Goal: Browse casually

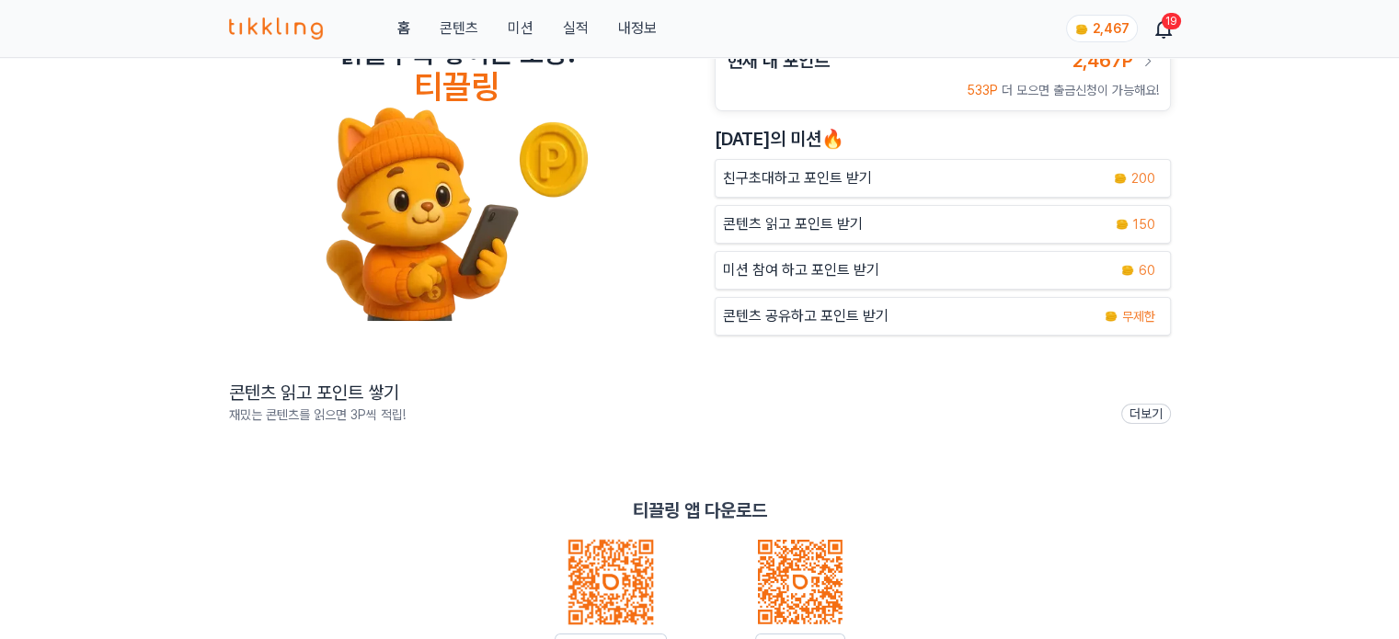
scroll to position [184, 0]
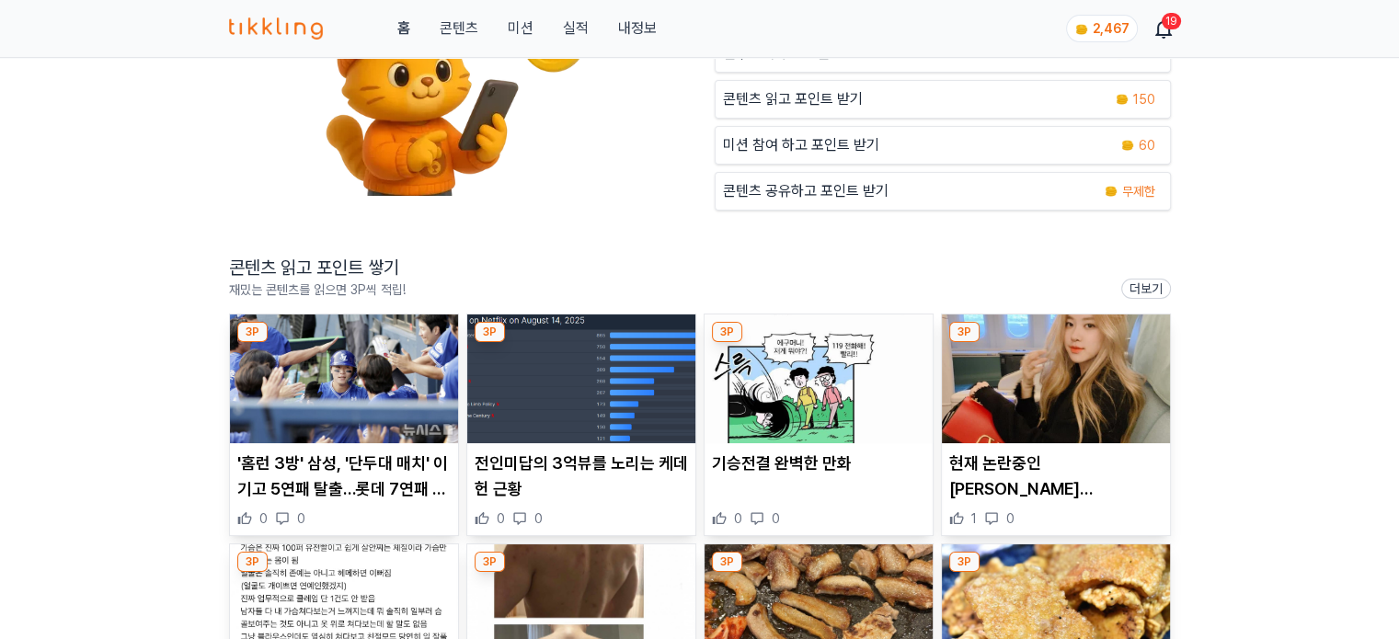
click at [362, 391] on img at bounding box center [344, 378] width 228 height 129
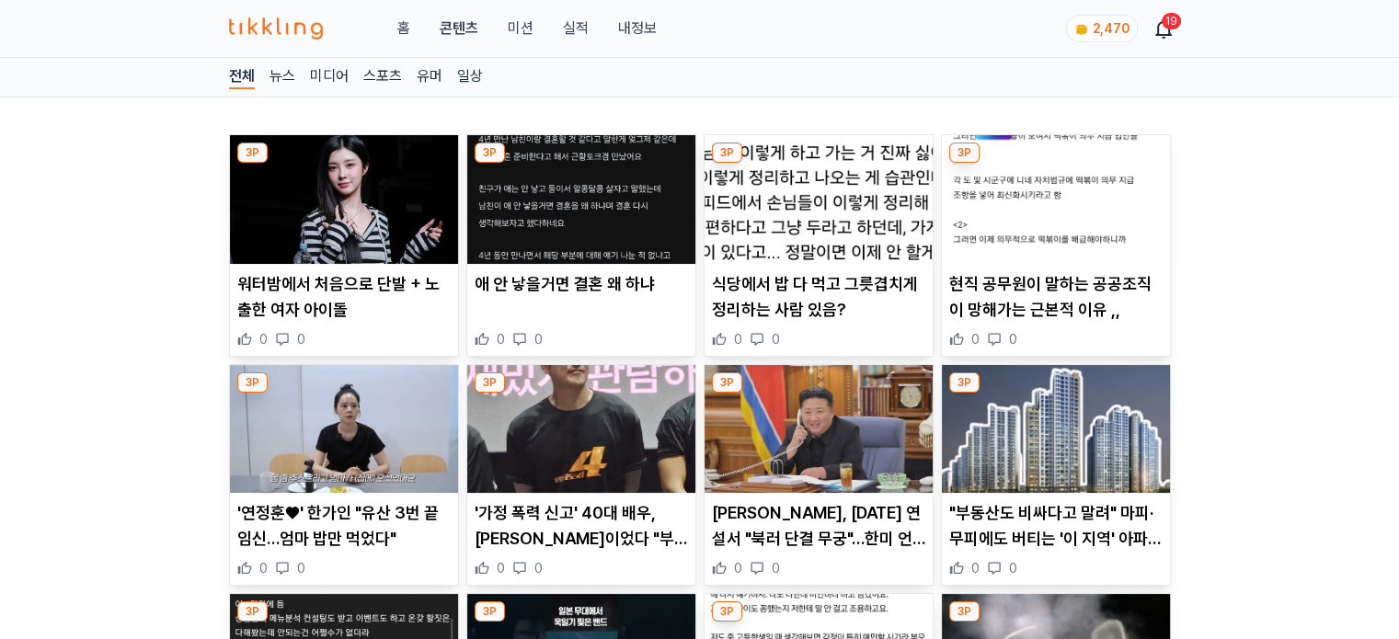
click at [550, 186] on img at bounding box center [581, 199] width 228 height 129
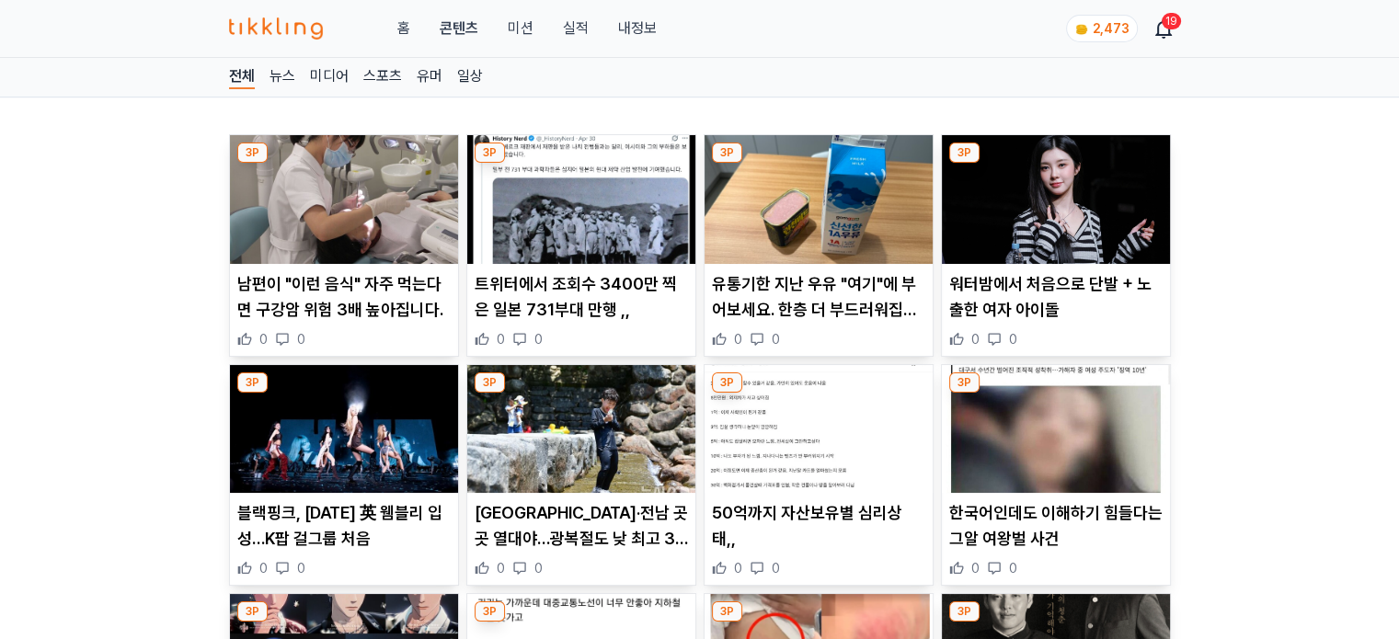
click at [794, 241] on img at bounding box center [818, 199] width 228 height 129
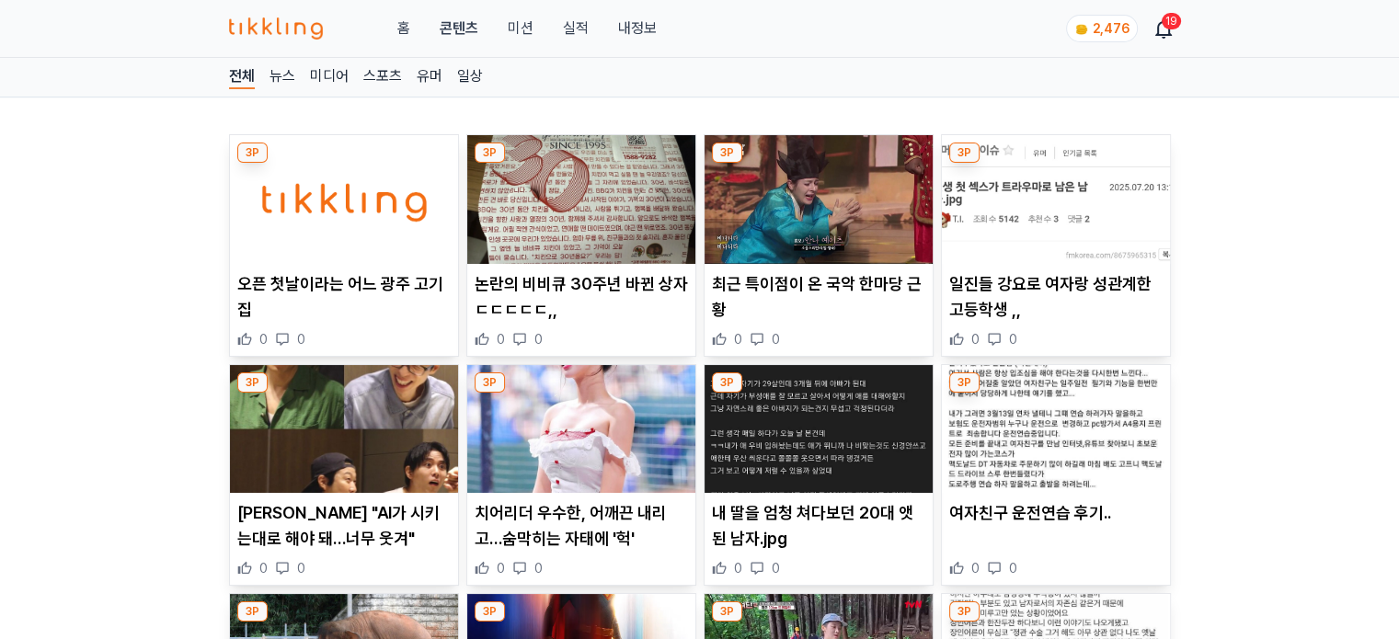
click at [636, 239] on img at bounding box center [581, 199] width 228 height 129
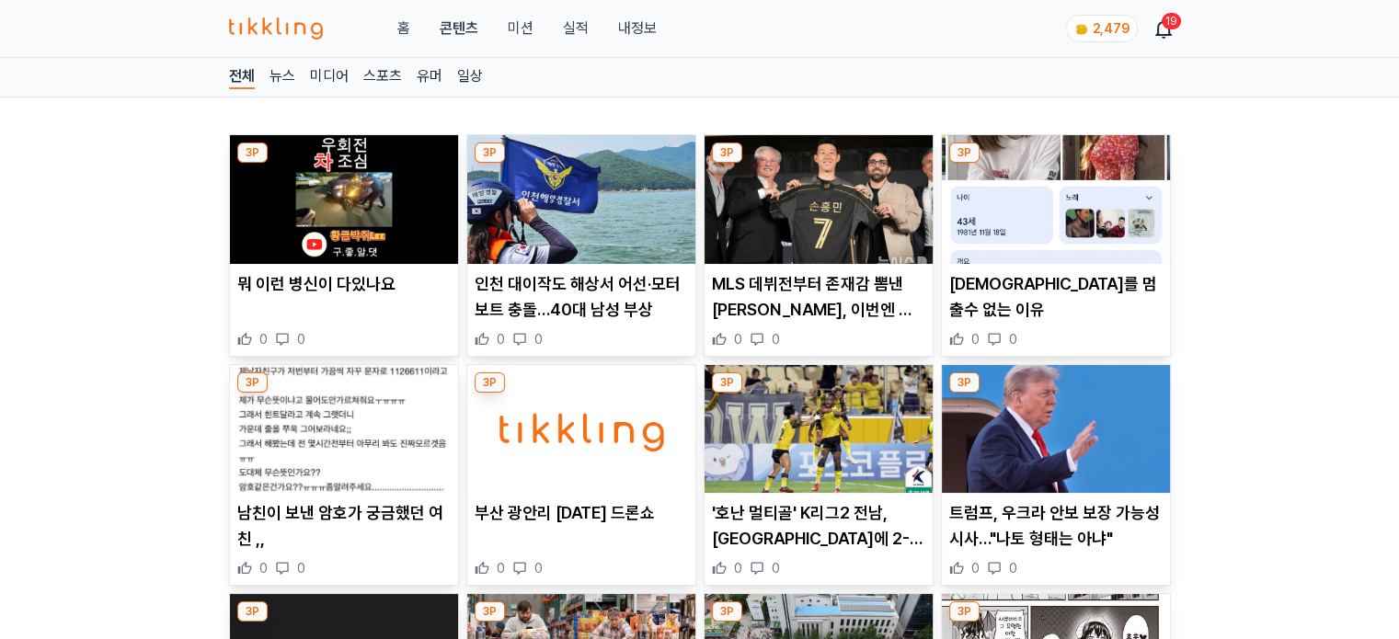
click at [781, 221] on img at bounding box center [818, 199] width 228 height 129
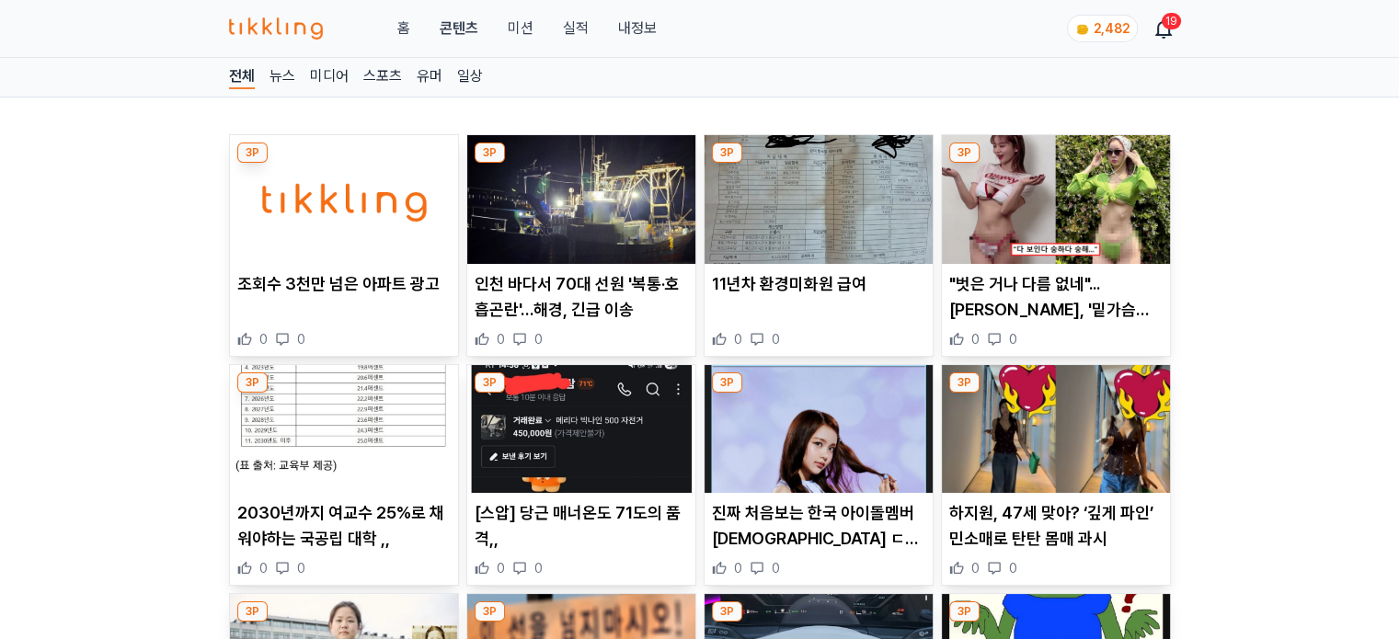
click at [771, 236] on img at bounding box center [818, 199] width 228 height 129
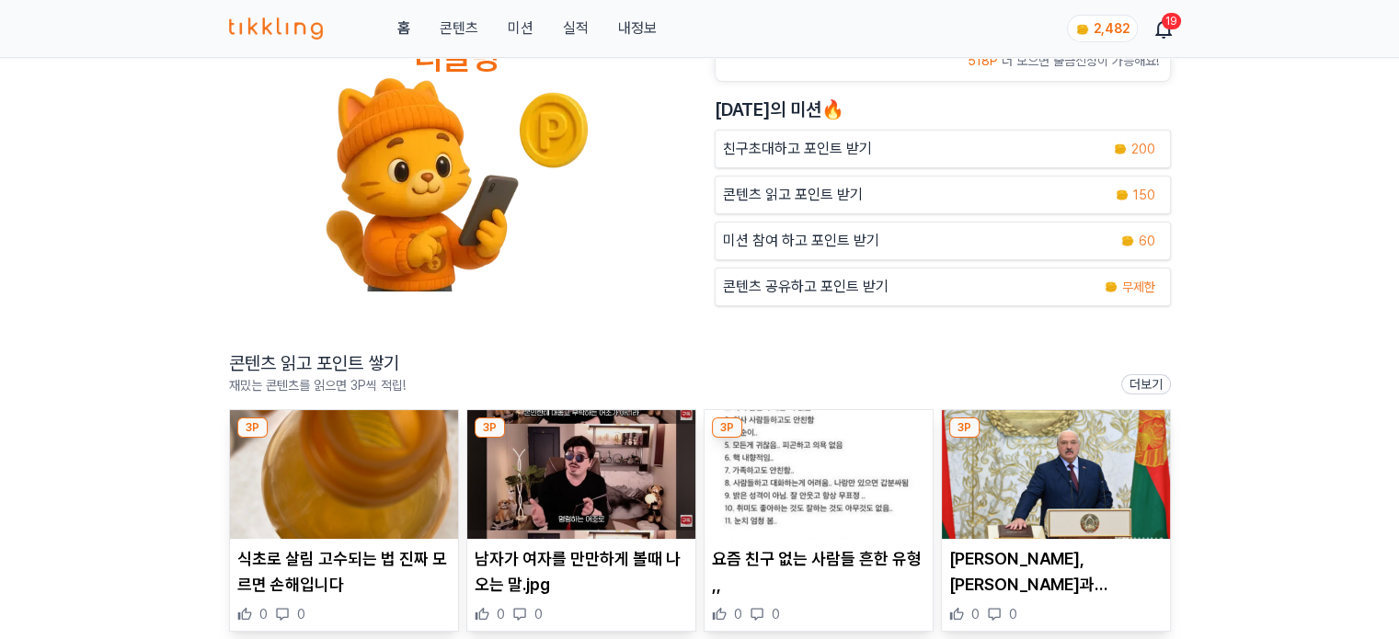
scroll to position [184, 0]
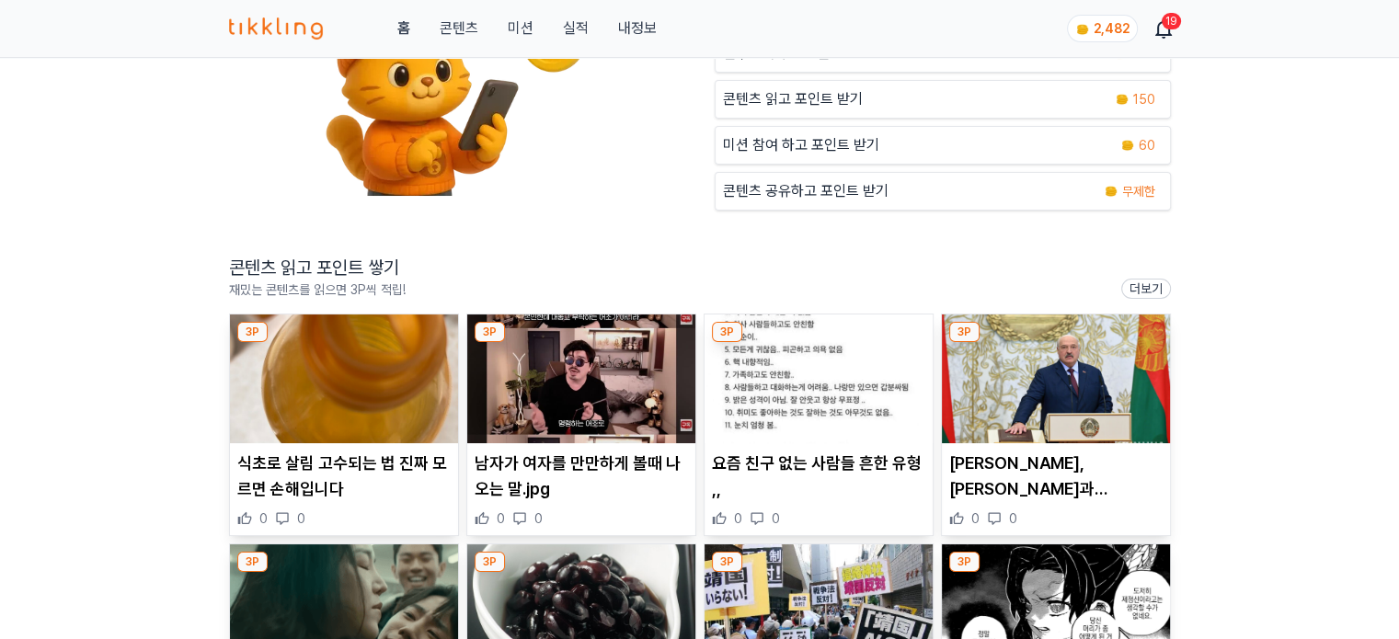
click at [344, 427] on img at bounding box center [344, 378] width 228 height 129
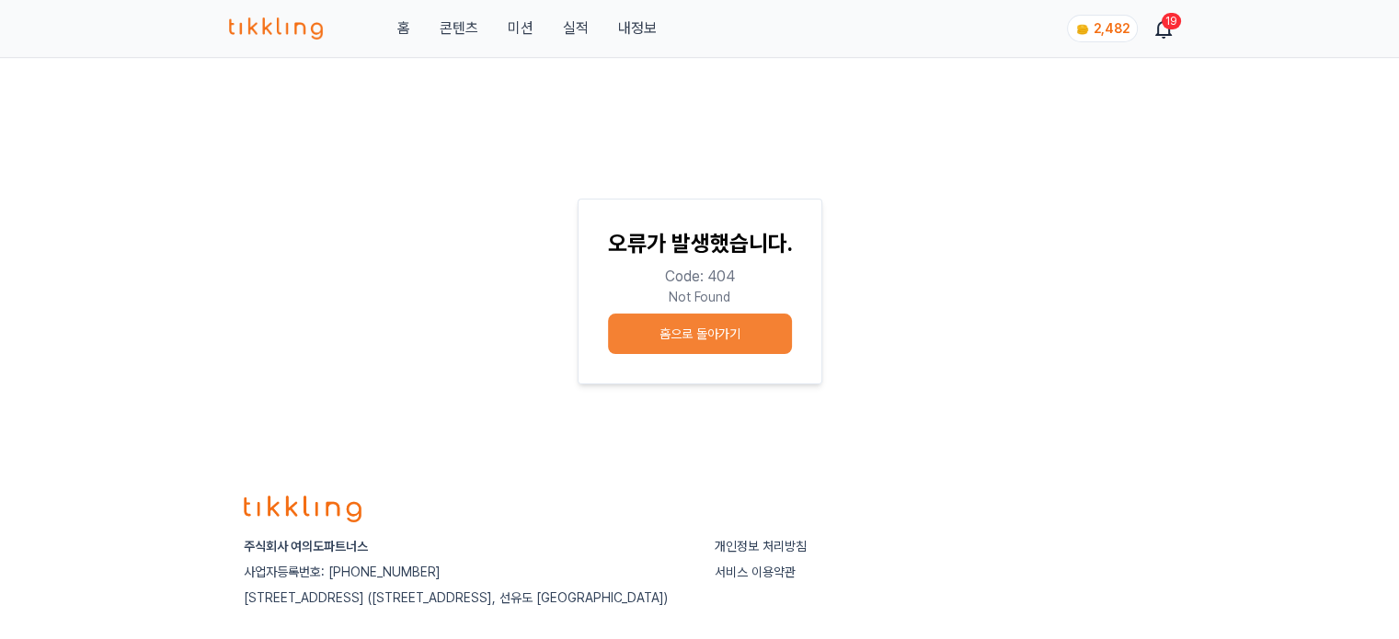
click at [471, 40] on div "홈 콘텐츠 미션 실적 내정보 2,482 19" at bounding box center [700, 28] width 942 height 57
click at [467, 30] on link "콘텐츠" at bounding box center [458, 28] width 39 height 22
